Goal: Task Accomplishment & Management: Use online tool/utility

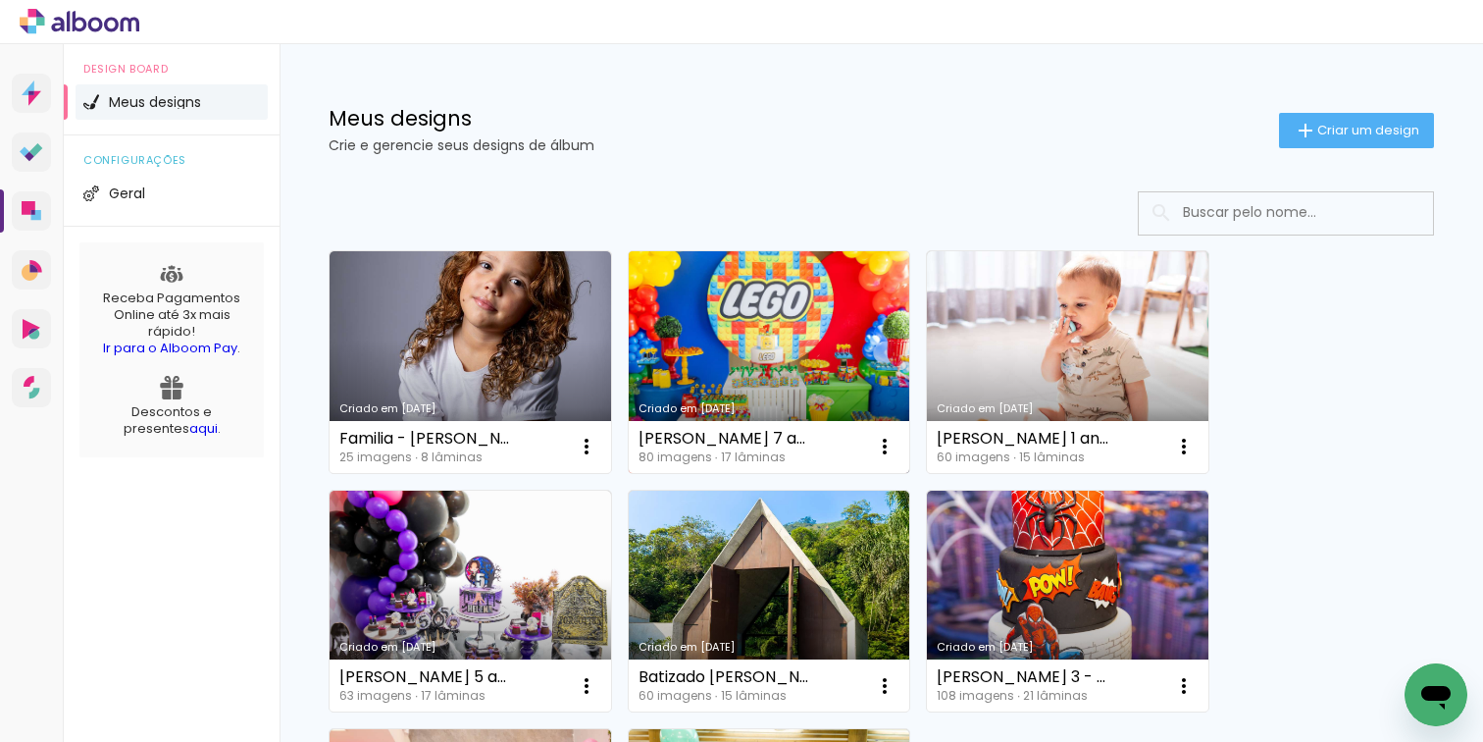
click at [748, 360] on link "Criado em [DATE]" at bounding box center [770, 362] width 282 height 222
